Goal: Information Seeking & Learning: Learn about a topic

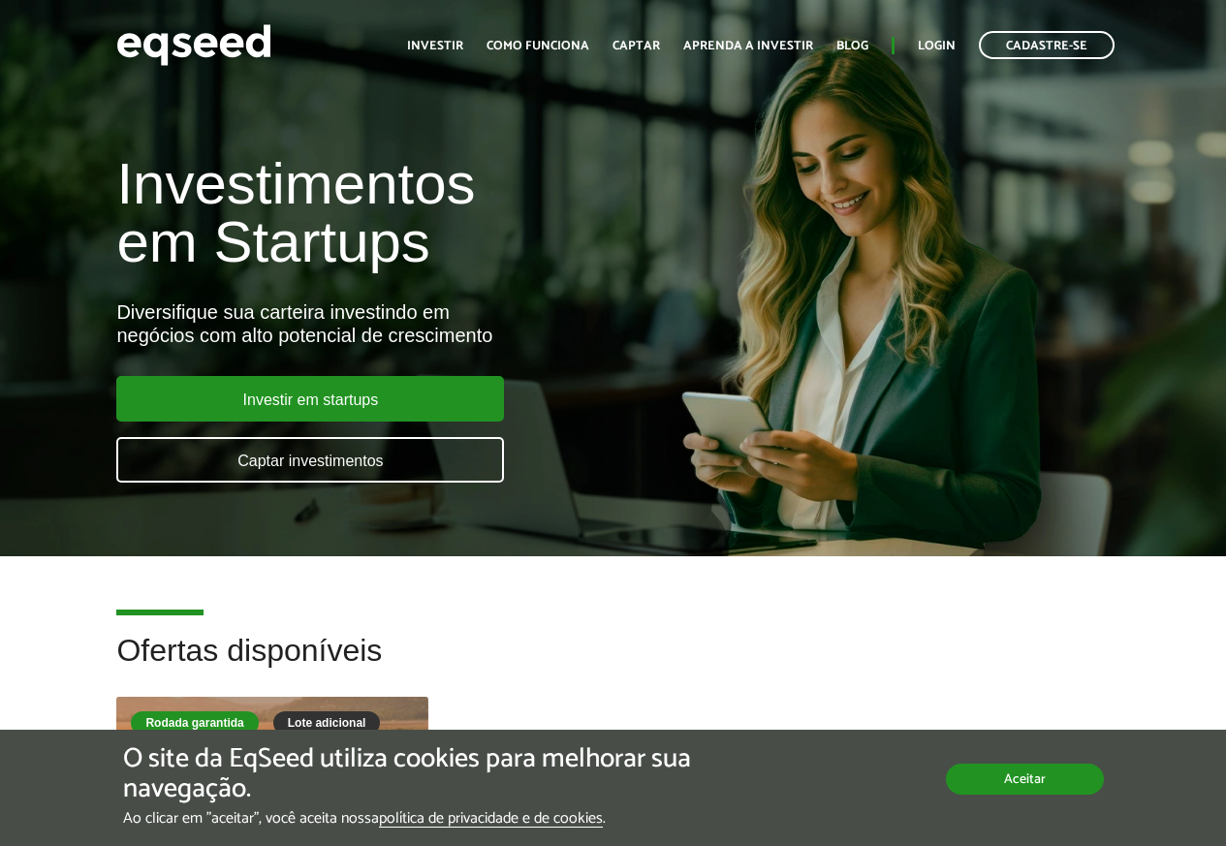
click at [994, 778] on button "Aceitar" at bounding box center [1025, 779] width 158 height 31
